Goal: Navigation & Orientation: Find specific page/section

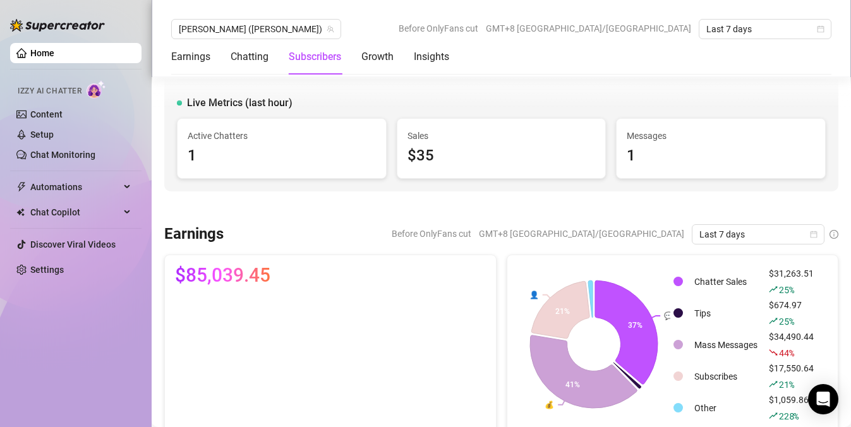
scroll to position [1920, 0]
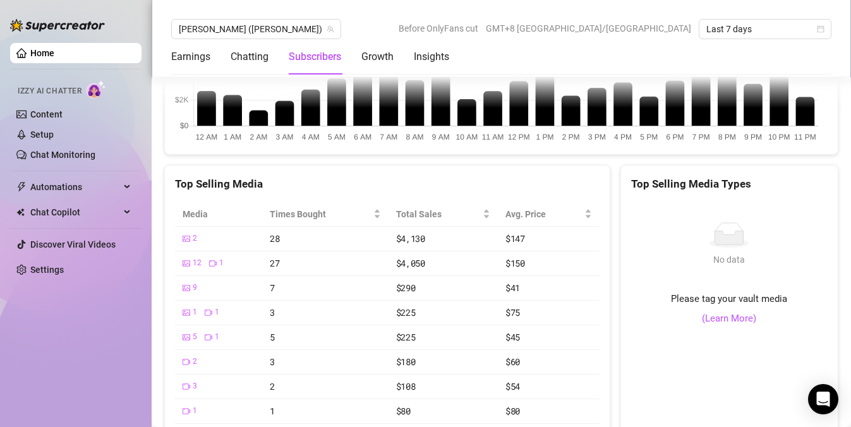
click at [30, 51] on link "Home" at bounding box center [42, 53] width 24 height 10
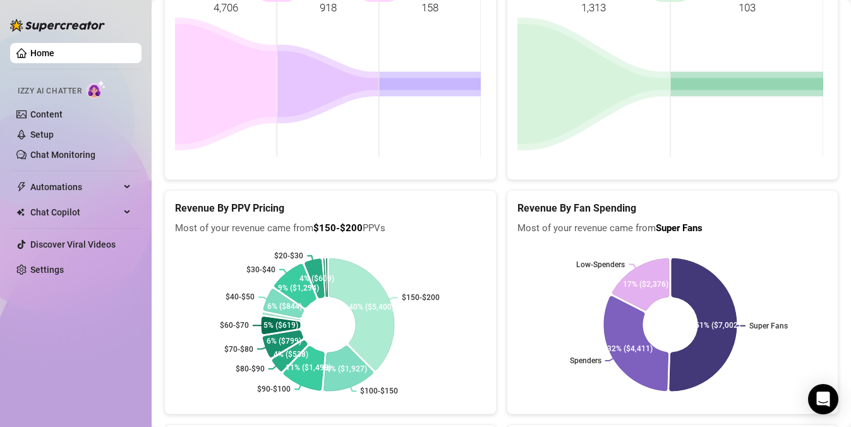
click at [30, 51] on link "Home" at bounding box center [42, 53] width 24 height 10
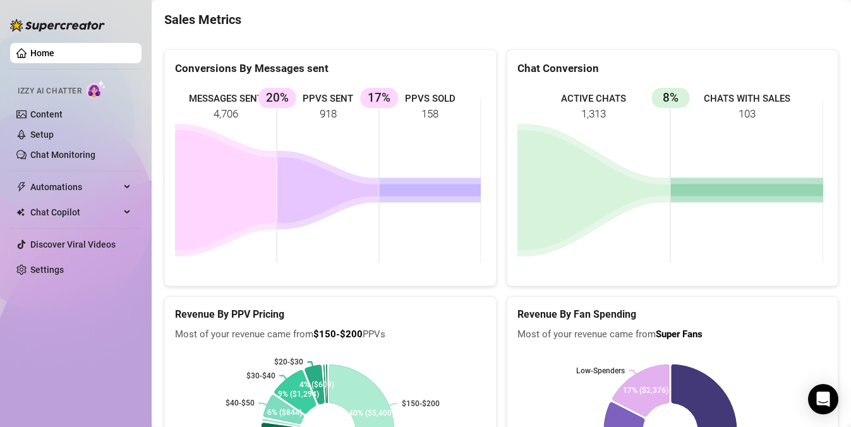
click at [30, 51] on link "Home" at bounding box center [42, 53] width 24 height 10
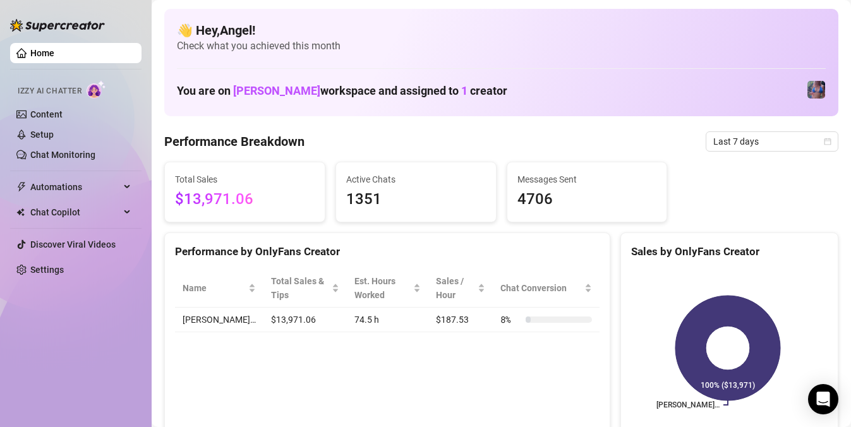
click at [54, 55] on link "Home" at bounding box center [42, 53] width 24 height 10
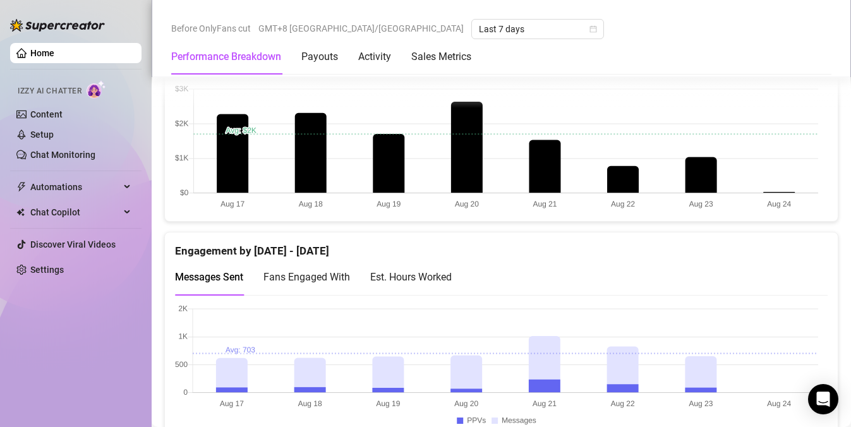
scroll to position [717, 0]
